Goal: Information Seeking & Learning: Learn about a topic

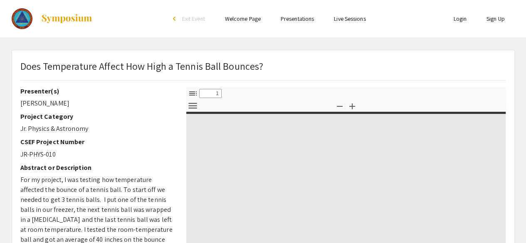
select select "custom"
type input "0"
select select "custom"
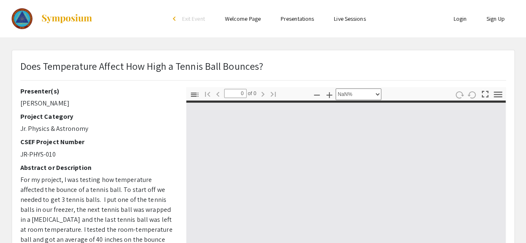
type input "1"
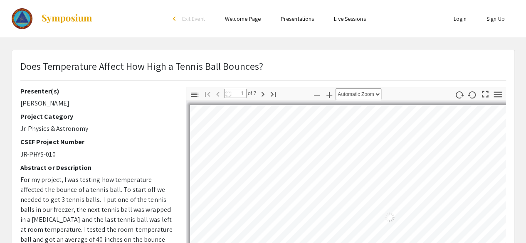
select select "auto"
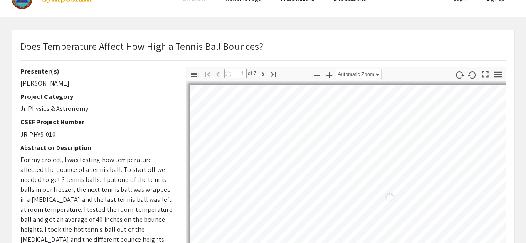
scroll to position [1, 0]
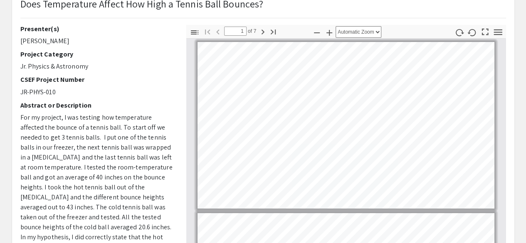
click at [142, 89] on p "JR-PHYS-010" at bounding box center [96, 92] width 153 height 10
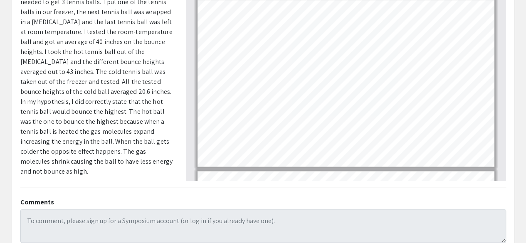
scroll to position [420, 0]
type input "3"
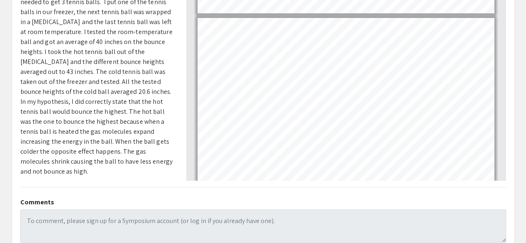
scroll to position [231, 0]
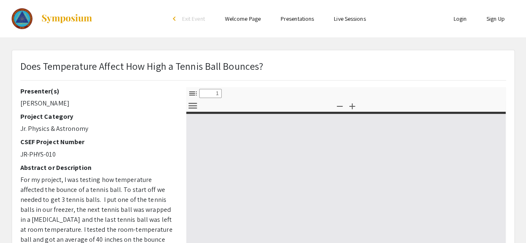
select select "custom"
type input "0"
select select "custom"
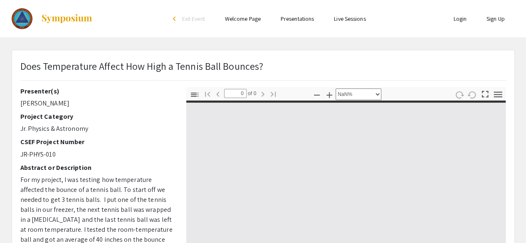
type input "1"
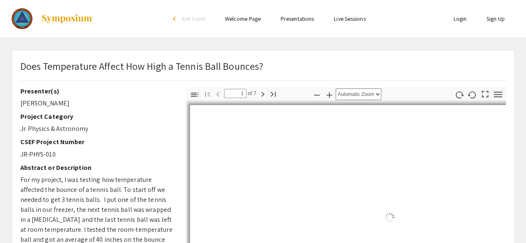
select select "auto"
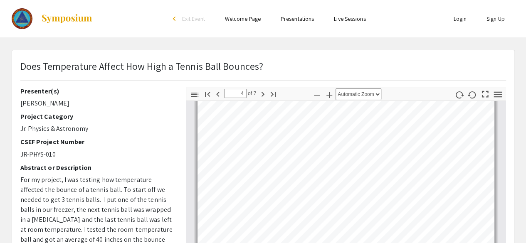
type input "3"
